Goal: Transaction & Acquisition: Purchase product/service

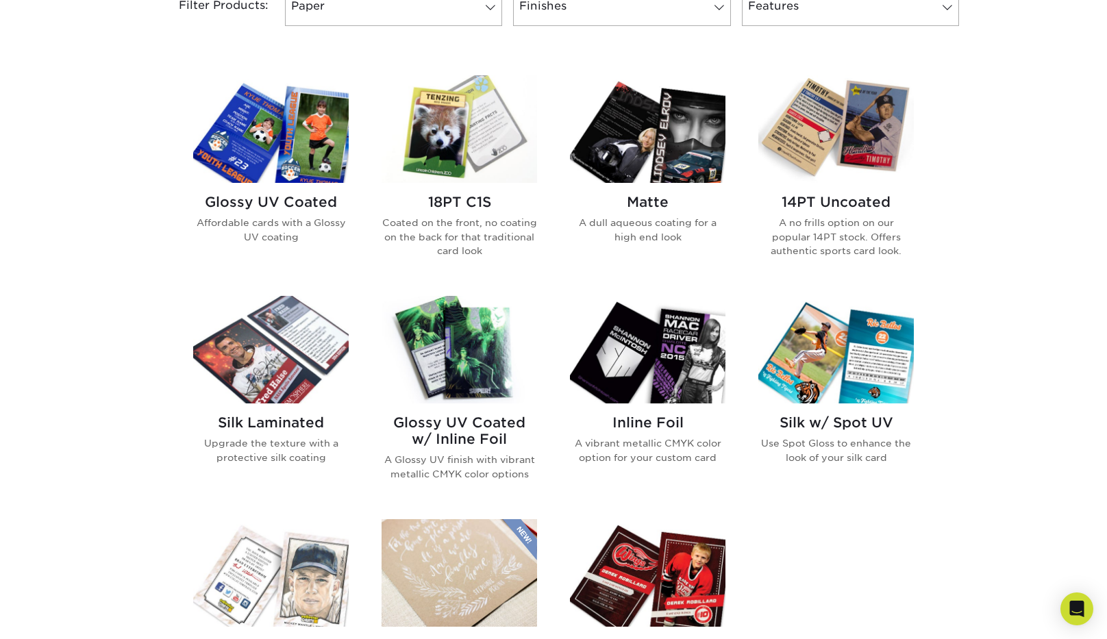
scroll to position [625, 0]
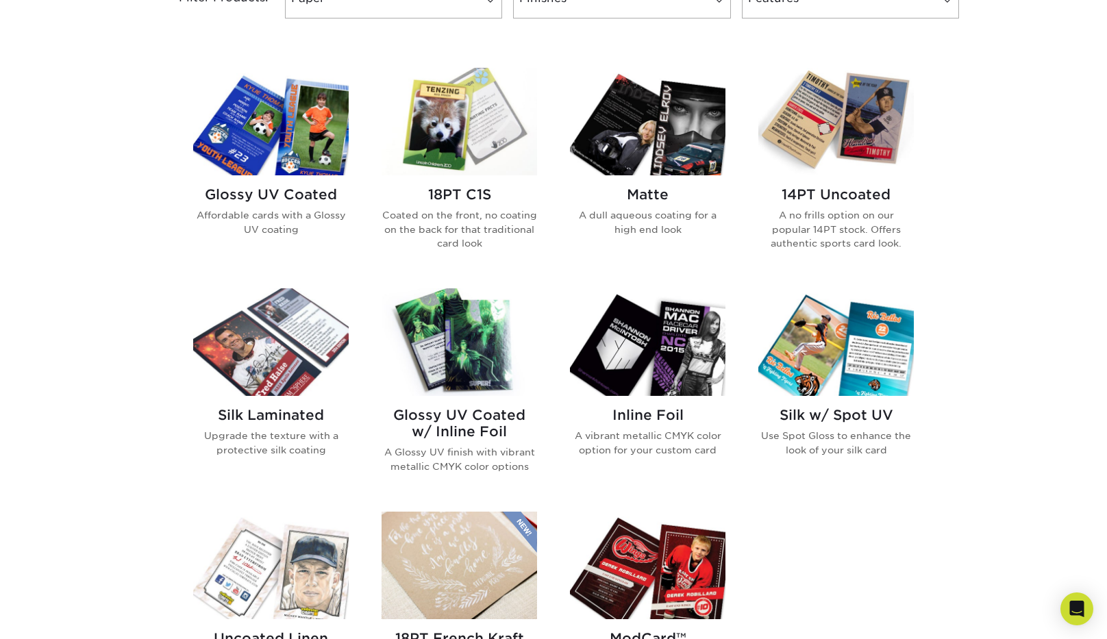
click at [280, 196] on h2 "Glossy UV Coated" at bounding box center [271, 194] width 156 height 16
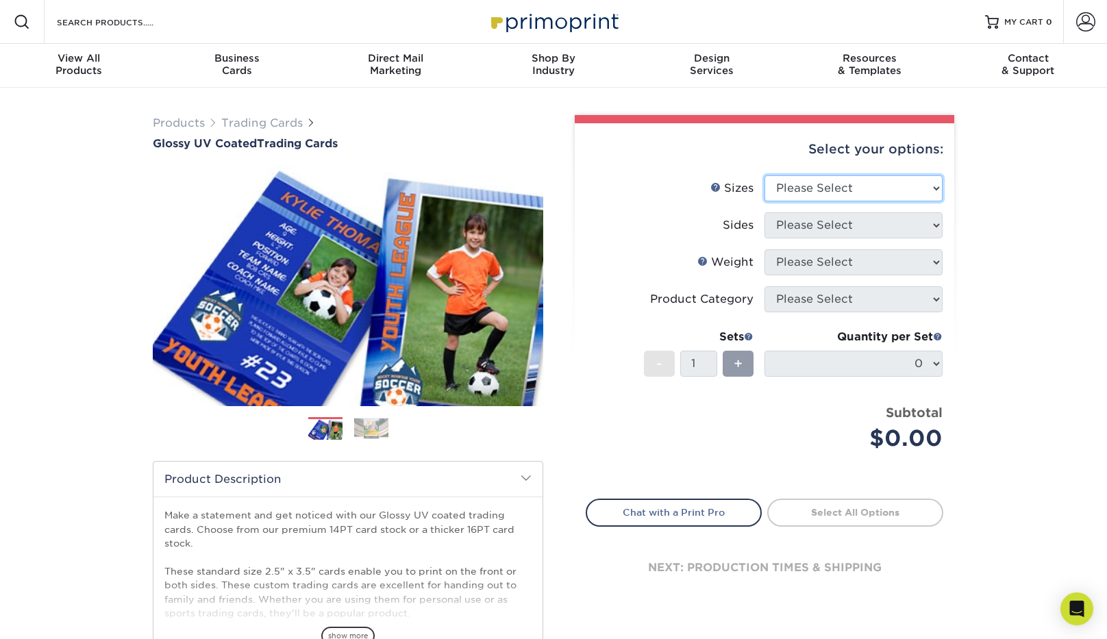
select select "2.50x3.50"
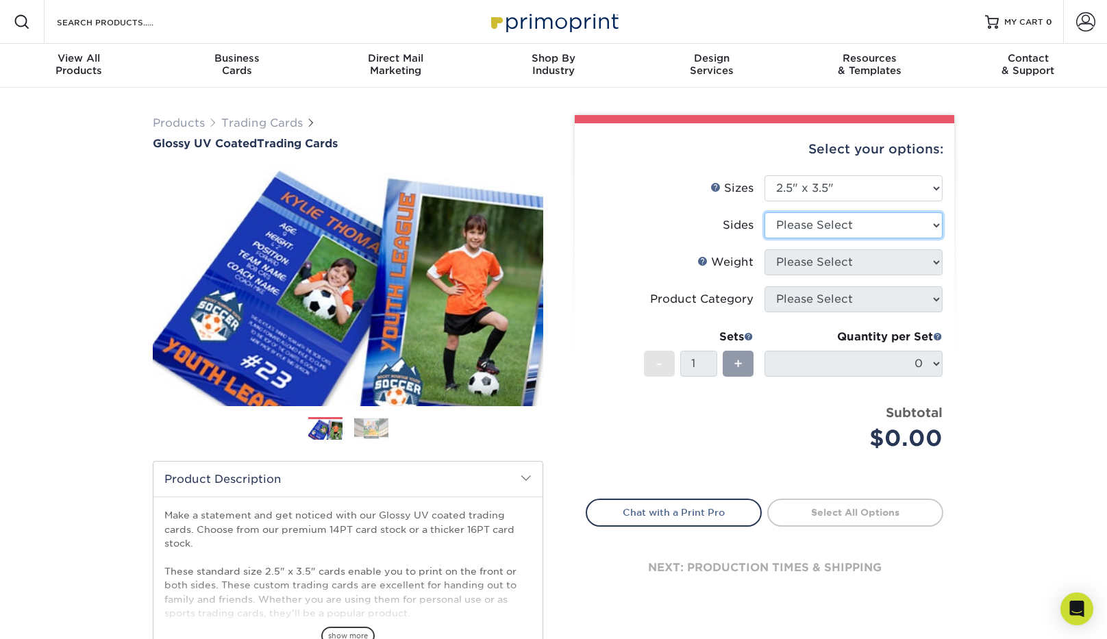
select select "13abbda7-1d64-4f25-8bb2-c179b224825d"
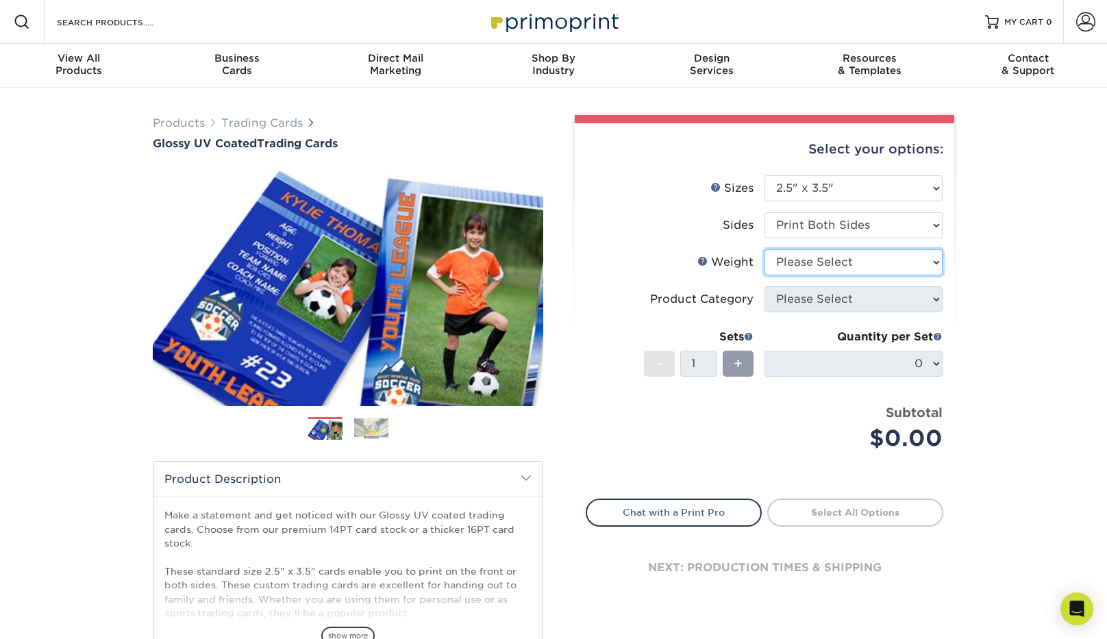
select select "16PT"
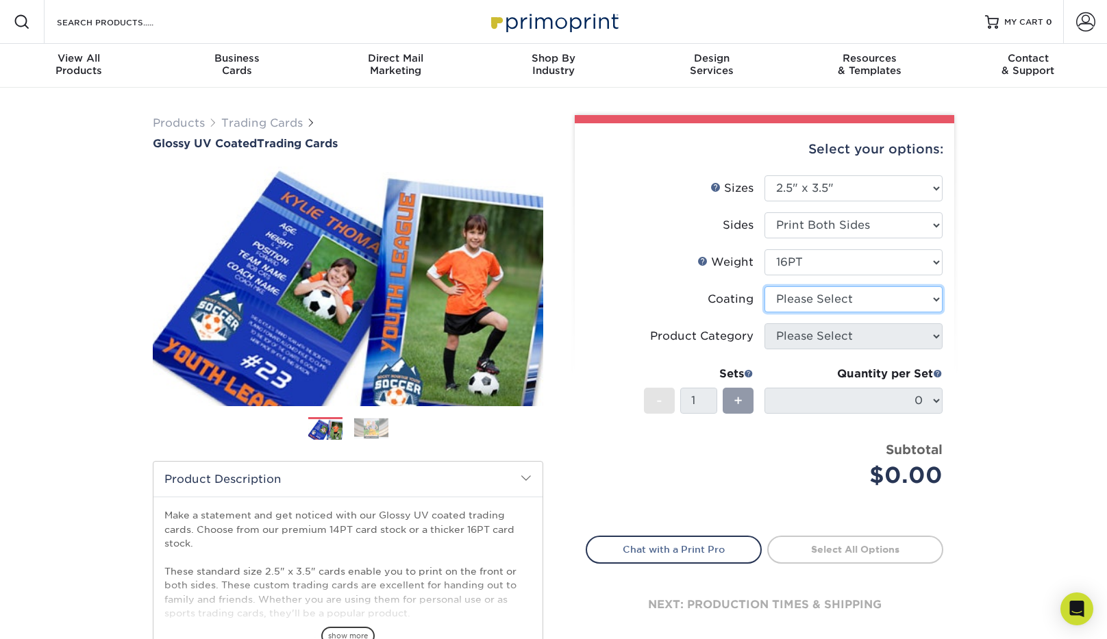
select select "ae367451-b2b8-45df-a344-0f05b6a12993"
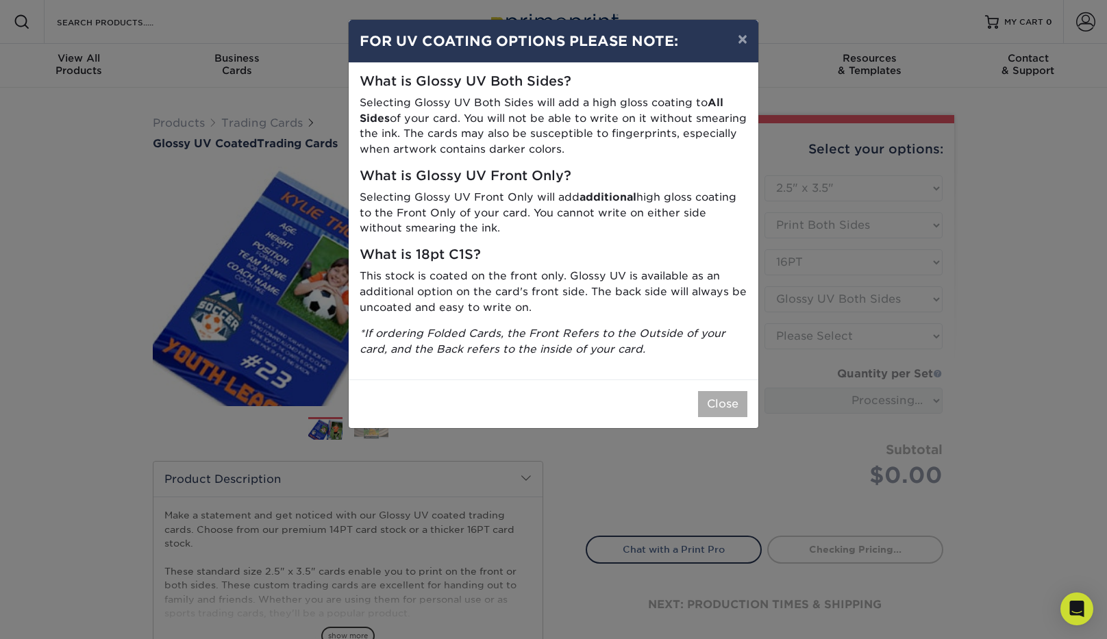
click at [725, 395] on button "Close" at bounding box center [722, 404] width 49 height 26
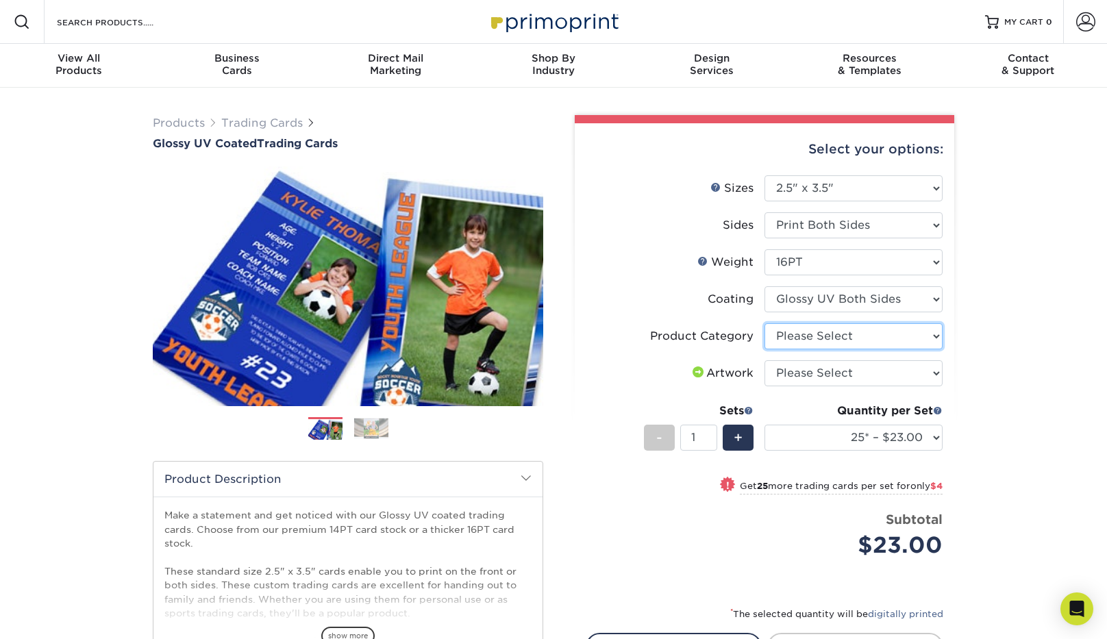
select select "c2f9bce9-36c2-409d-b101-c29d9d031e18"
select select "upload"
click at [671, 373] on label "Artwork" at bounding box center [675, 373] width 178 height 26
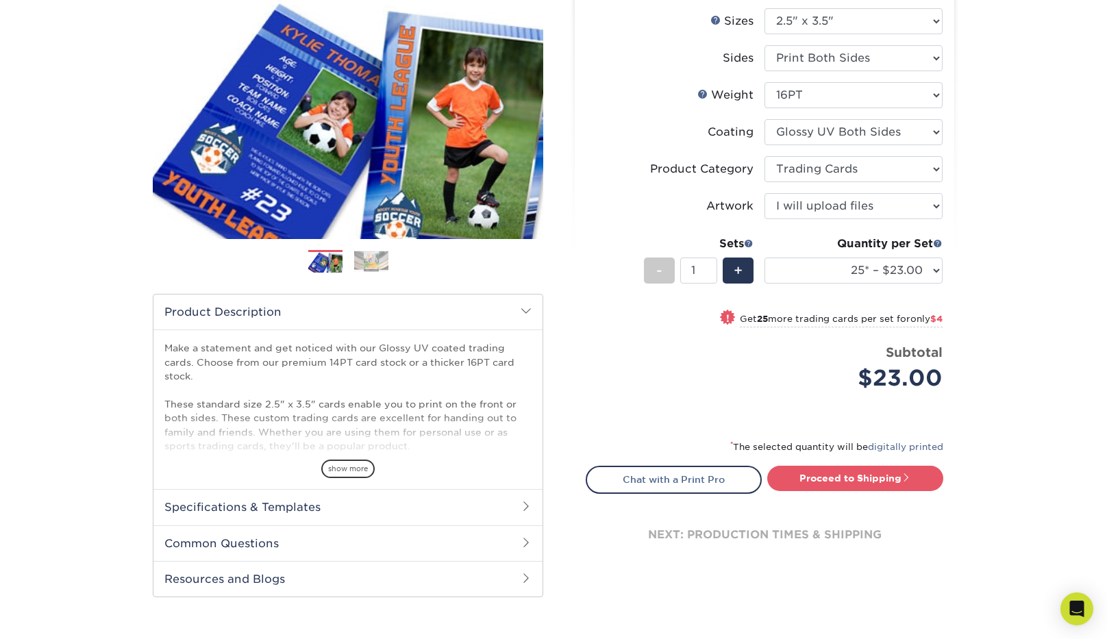
scroll to position [170, 0]
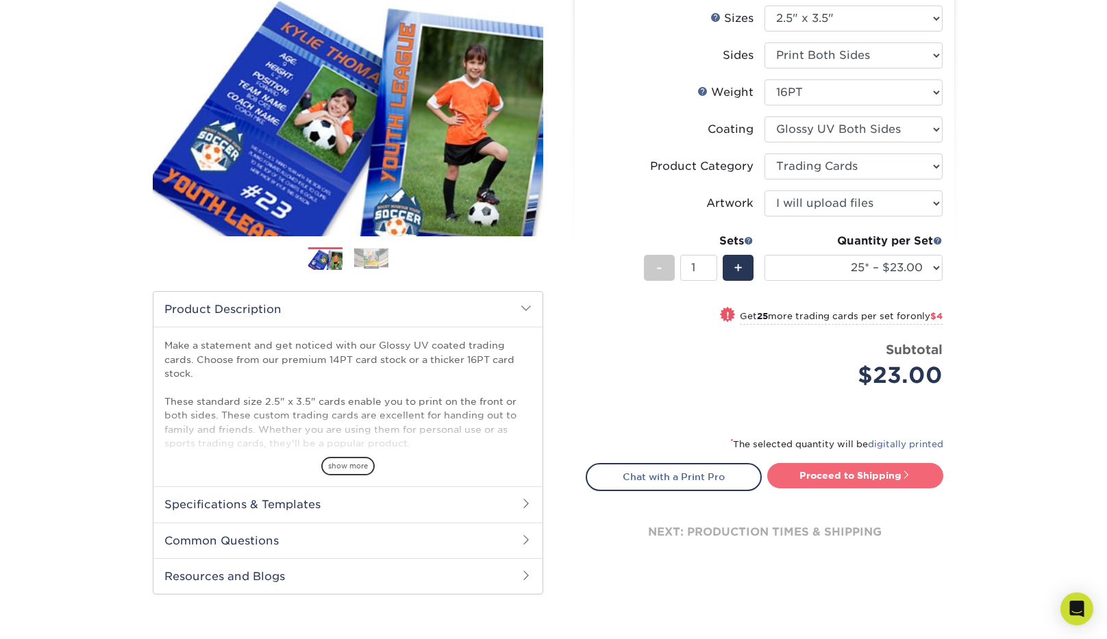
click at [837, 476] on link "Proceed to Shipping" at bounding box center [855, 475] width 176 height 25
type input "Set 1"
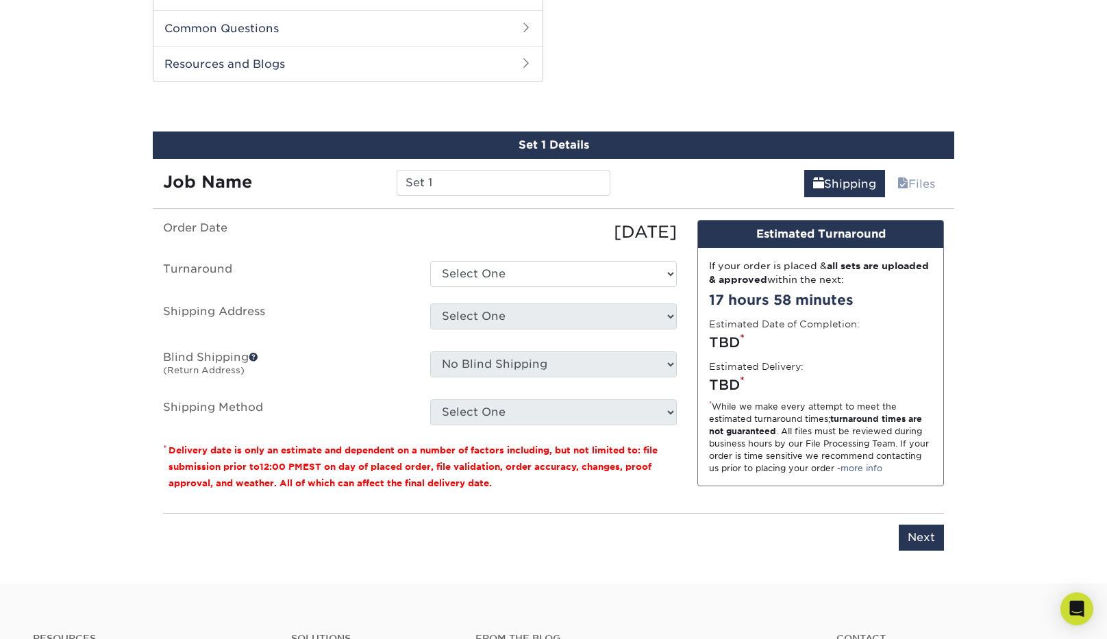
scroll to position [697, 0]
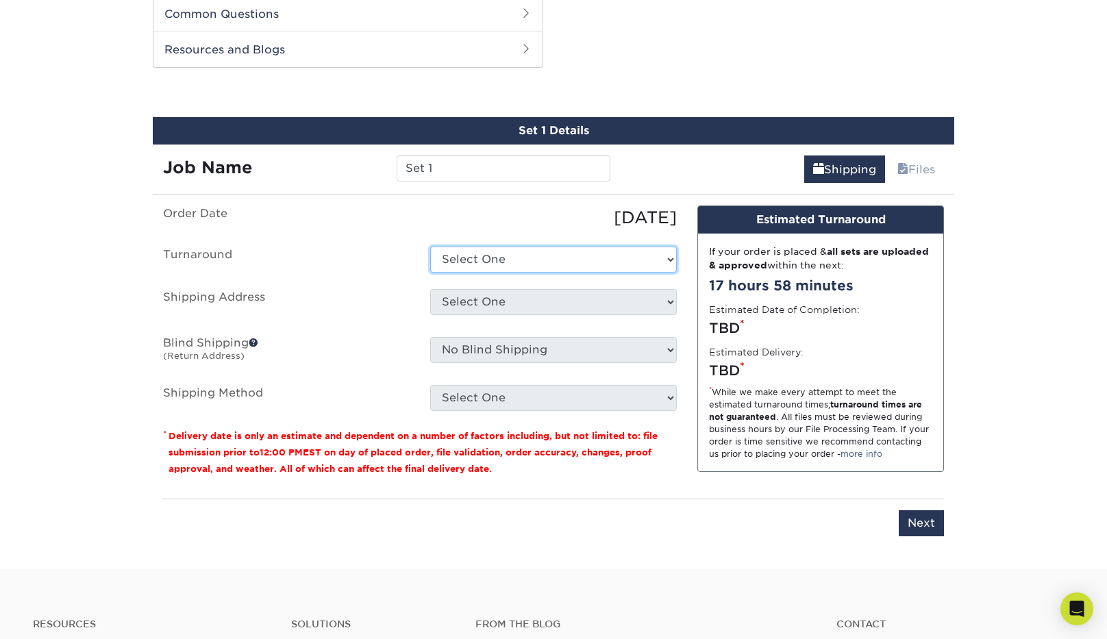
select select "ef1172ad-6318-4692-b71b-0c3b021d6cc2"
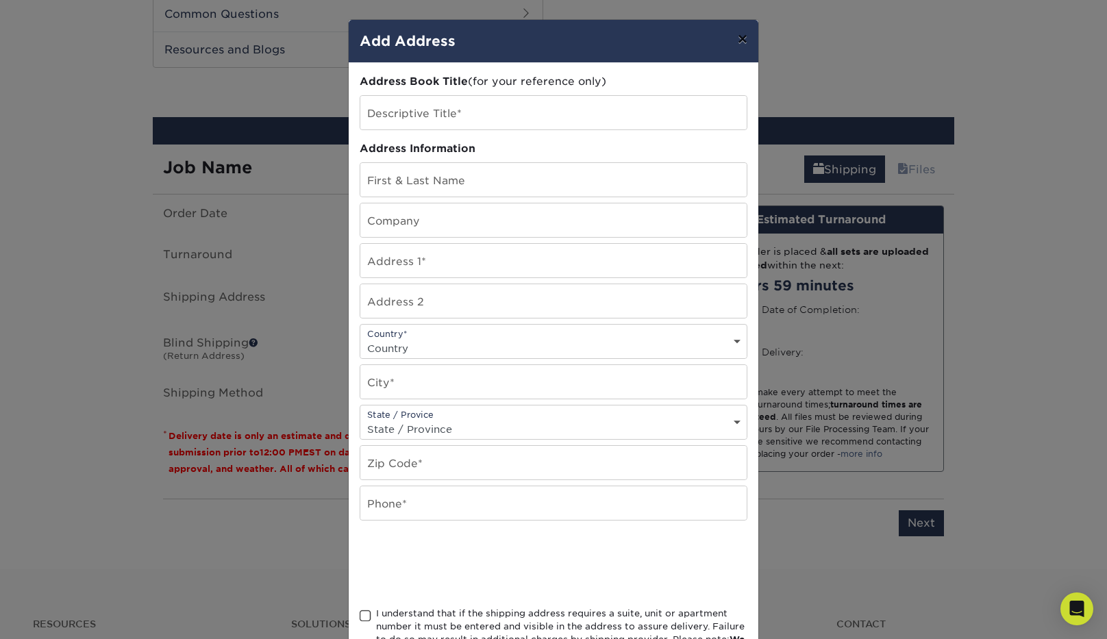
click at [745, 40] on button "×" at bounding box center [743, 39] width 32 height 38
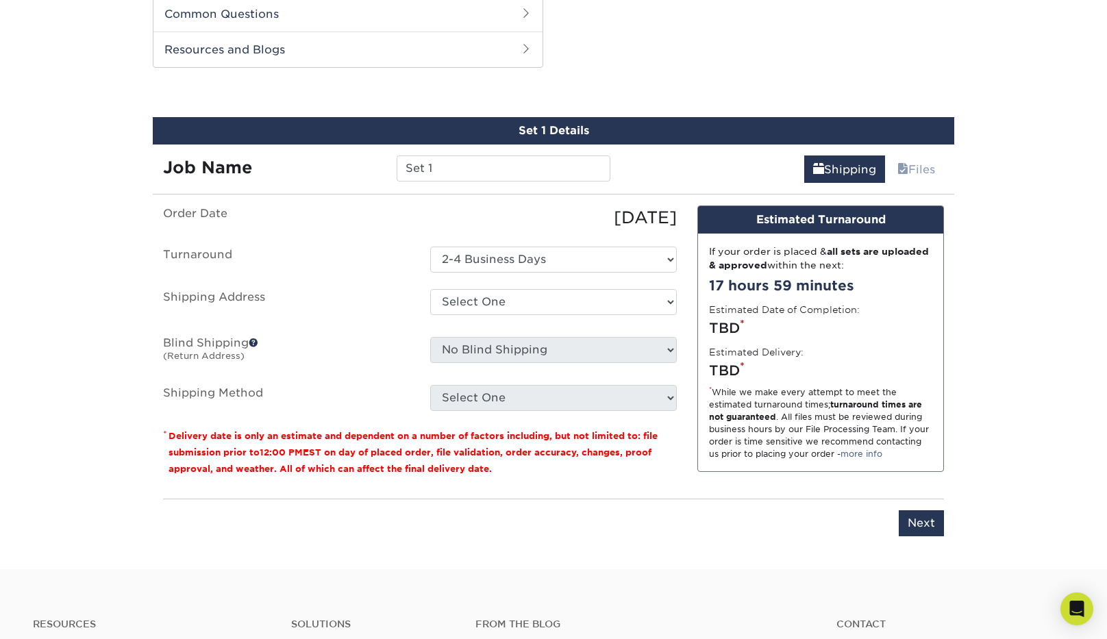
click at [531, 334] on ul "Order Date [DATE] [GEOGRAPHIC_DATA] Select One 2-4 Business Days 2 Day Next Bus…" at bounding box center [420, 309] width 514 height 206
click at [527, 283] on ul "Order Date [DATE] [GEOGRAPHIC_DATA] Select One 2-4 Business Days 2 Day Next Bus…" at bounding box center [420, 309] width 514 height 206
select select "newaddress"
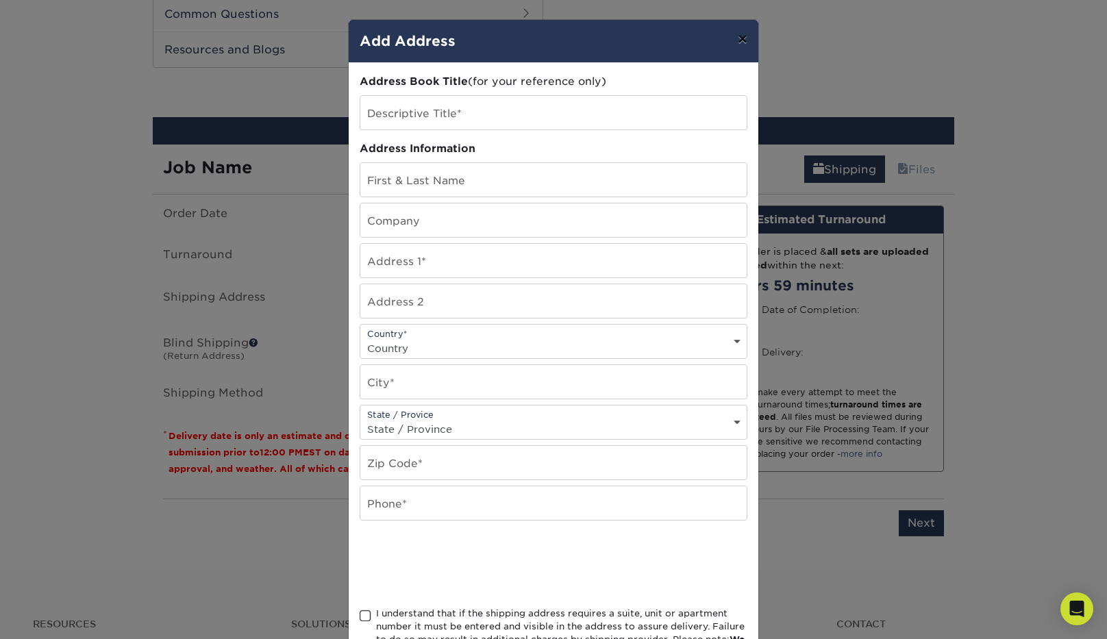
click at [754, 36] on button "×" at bounding box center [743, 39] width 32 height 38
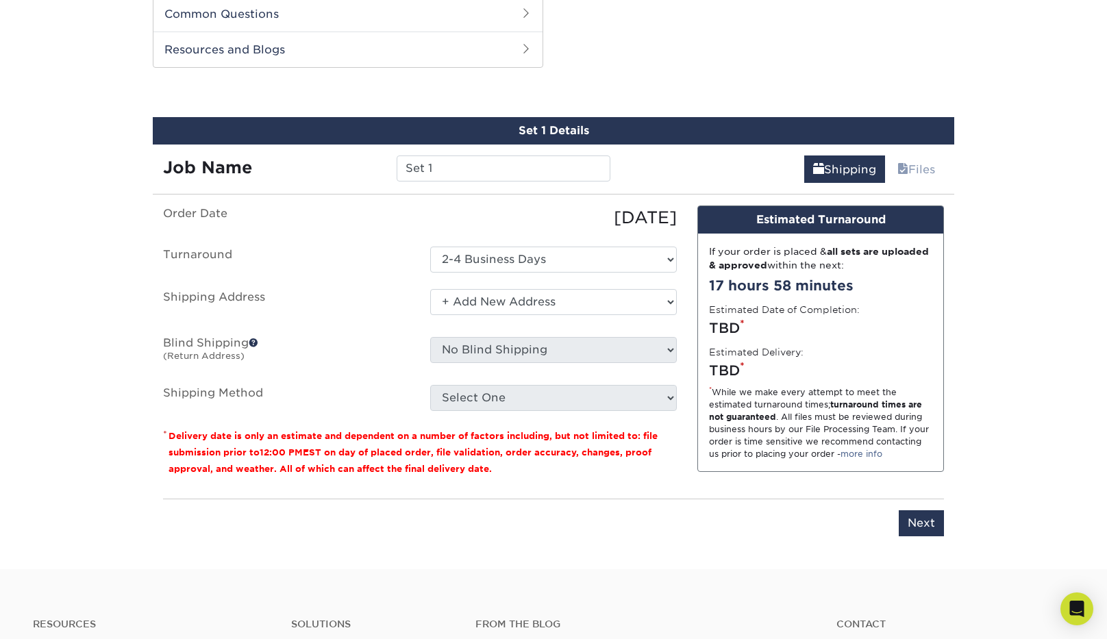
click at [253, 342] on span at bounding box center [254, 343] width 10 height 10
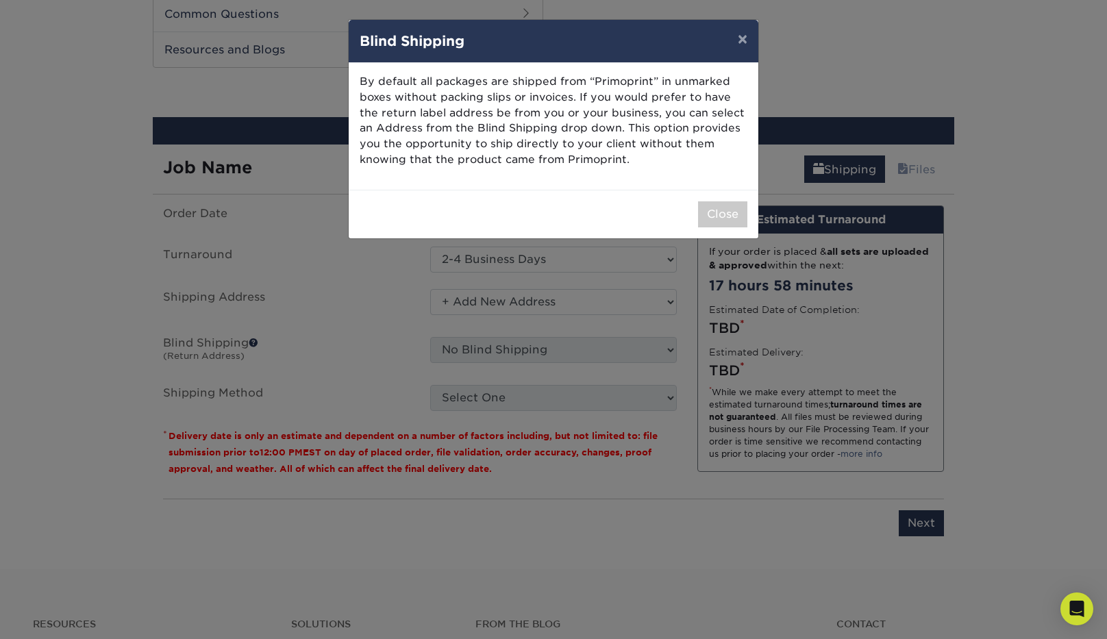
click at [715, 197] on div "Close" at bounding box center [554, 214] width 410 height 49
click at [713, 229] on div "Close" at bounding box center [554, 214] width 410 height 49
click at [722, 213] on button "Close" at bounding box center [722, 214] width 49 height 26
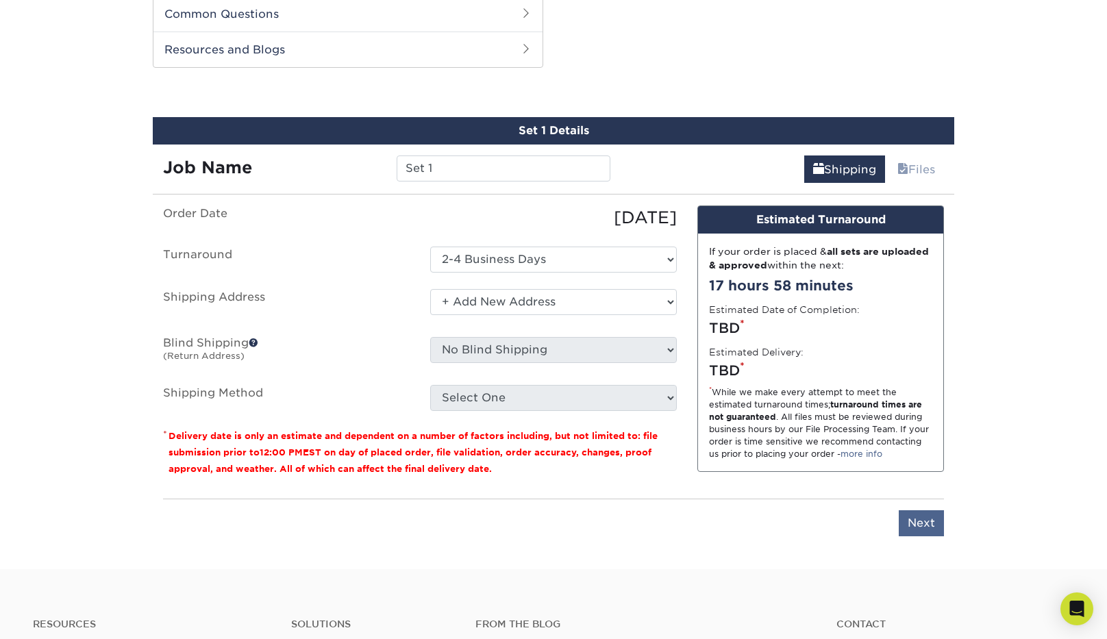
click at [921, 525] on input "Next" at bounding box center [921, 523] width 45 height 26
type input "Next"
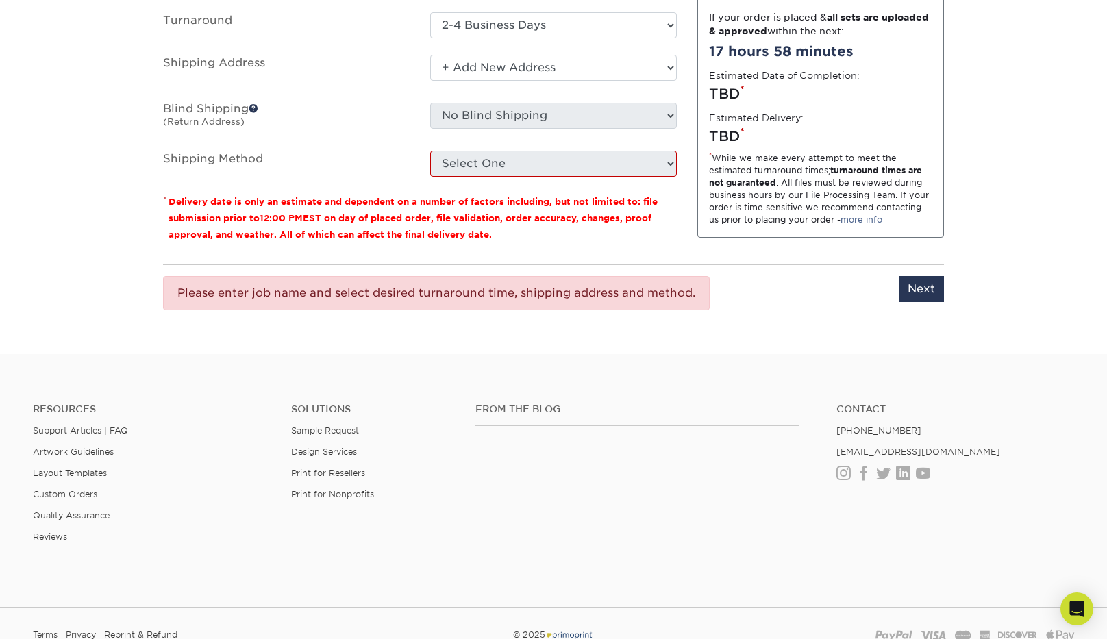
scroll to position [901, 0]
